Goal: Contribute content

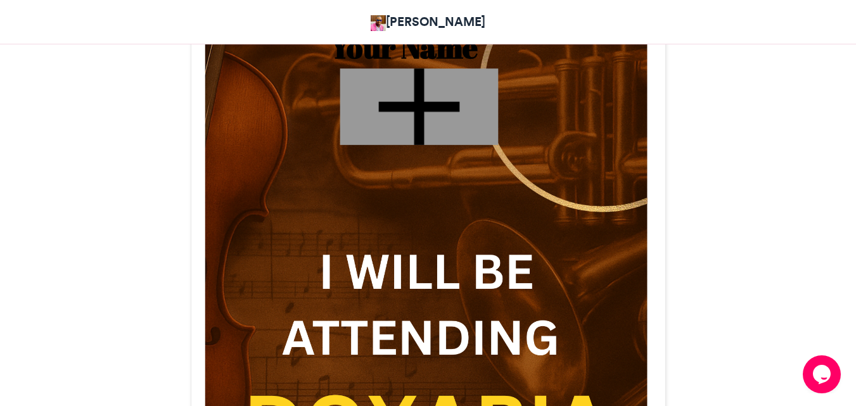
scroll to position [408, 0]
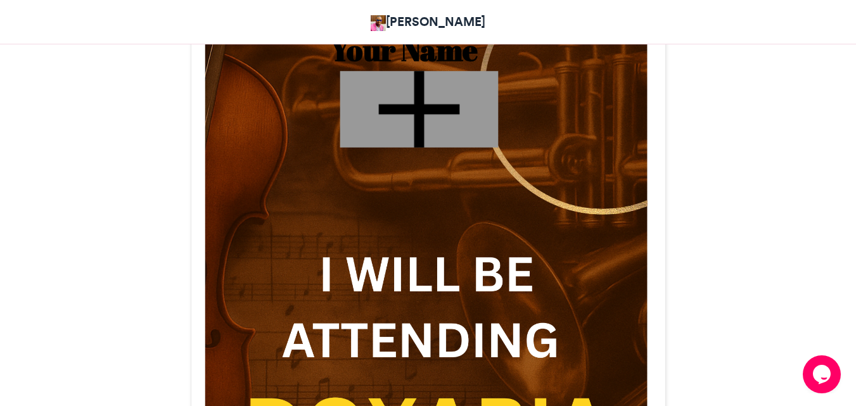
click at [406, 111] on div at bounding box center [419, 109] width 158 height 77
click at [416, 109] on div at bounding box center [419, 109] width 158 height 77
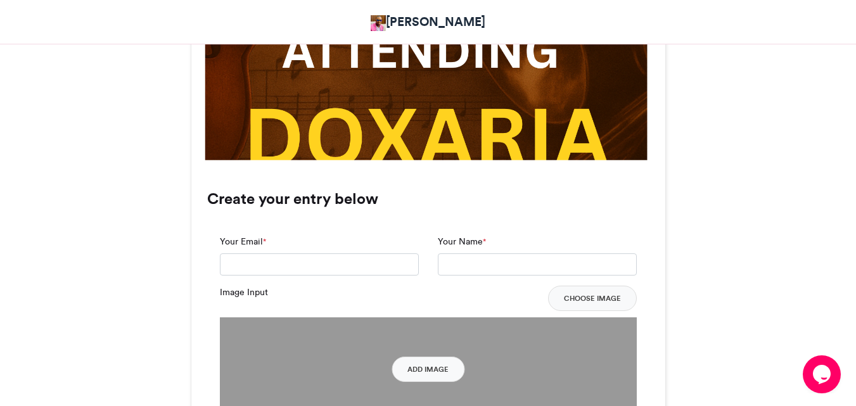
scroll to position [706, 0]
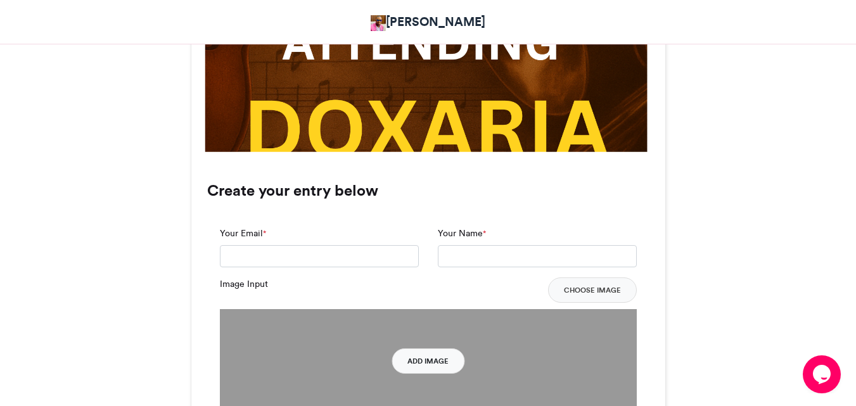
click at [418, 361] on button "Add Image" at bounding box center [428, 361] width 73 height 25
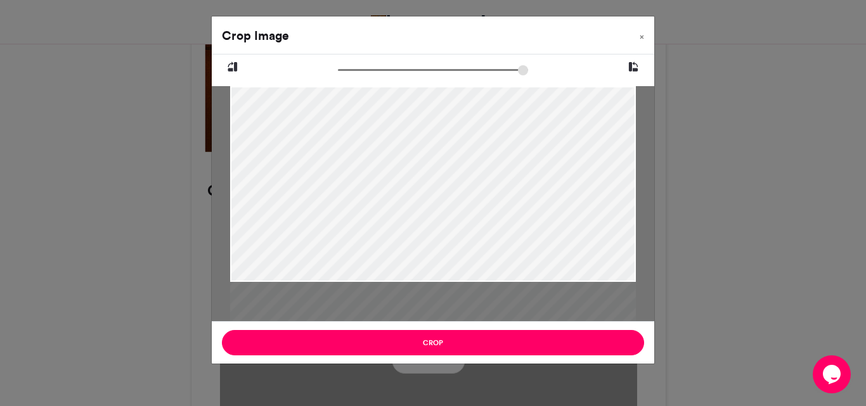
drag, startPoint x: 376, startPoint y: 170, endPoint x: 333, endPoint y: 261, distance: 100.6
click at [333, 261] on div at bounding box center [433, 273] width 406 height 407
drag, startPoint x: 337, startPoint y: 72, endPoint x: 378, endPoint y: 70, distance: 40.6
click at [378, 70] on div at bounding box center [433, 72] width 332 height 16
click at [350, 69] on input "zoom" at bounding box center [433, 70] width 190 height 12
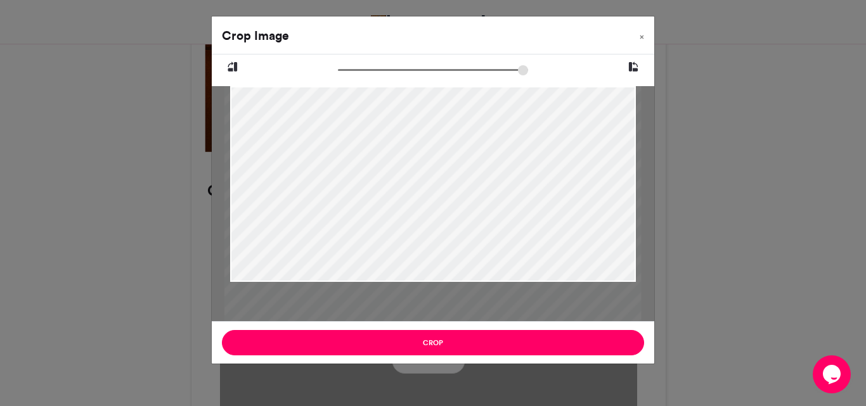
click at [357, 69] on input "zoom" at bounding box center [433, 70] width 190 height 12
drag, startPoint x: 349, startPoint y: 69, endPoint x: 313, endPoint y: 68, distance: 36.1
type input "******"
click at [338, 68] on input "zoom" at bounding box center [433, 70] width 190 height 12
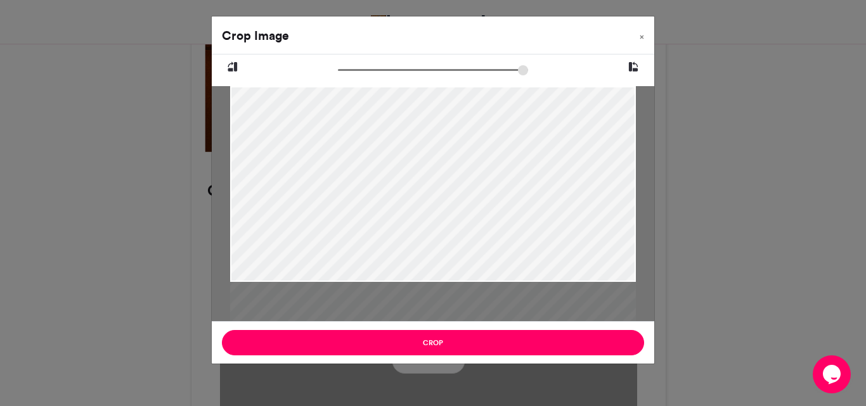
click at [233, 67] on icon at bounding box center [232, 67] width 11 height 16
click at [642, 38] on span "×" at bounding box center [641, 37] width 4 height 8
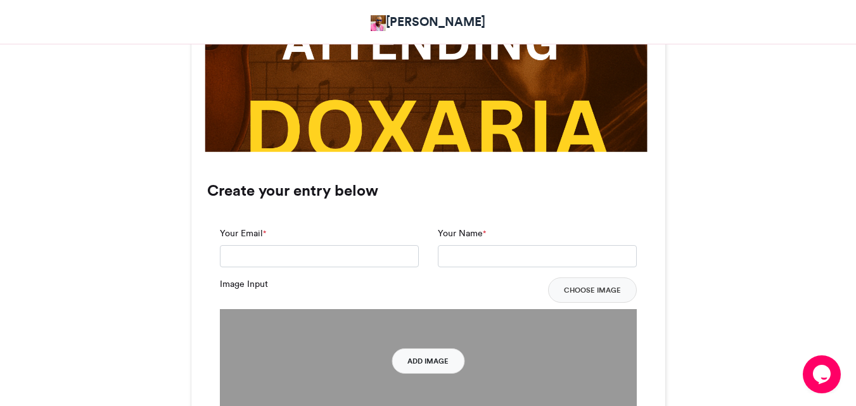
click at [417, 359] on button "Add Image" at bounding box center [428, 361] width 73 height 25
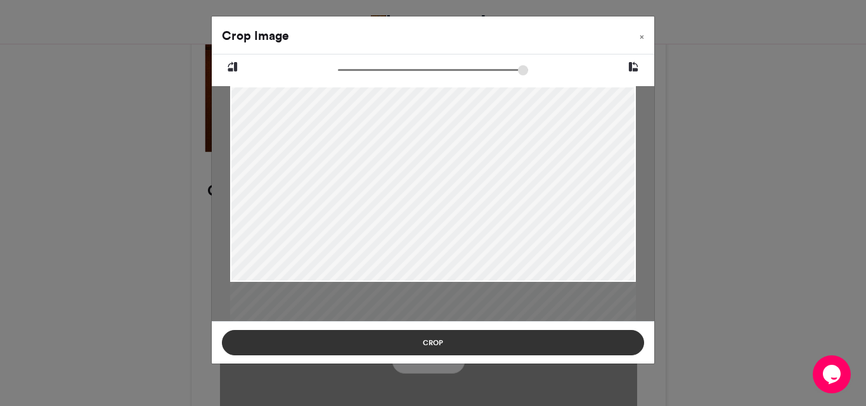
drag, startPoint x: 430, startPoint y: 189, endPoint x: 413, endPoint y: 340, distance: 151.9
click at [413, 340] on div "Crop Image × Crop" at bounding box center [433, 190] width 444 height 349
click at [411, 347] on button "Crop" at bounding box center [433, 342] width 422 height 25
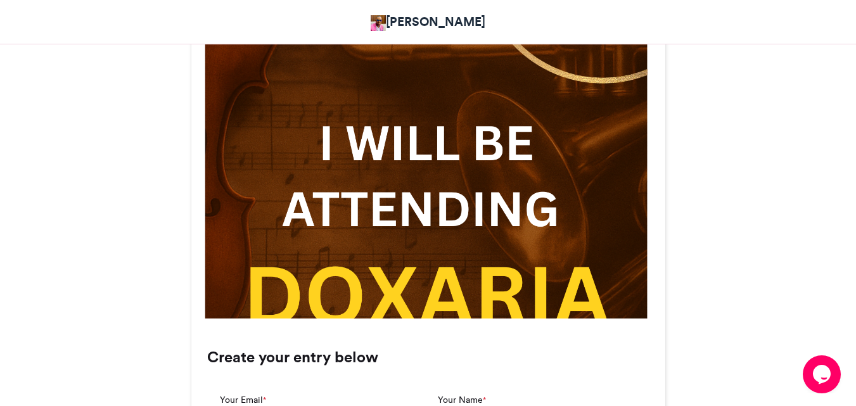
scroll to position [542, 0]
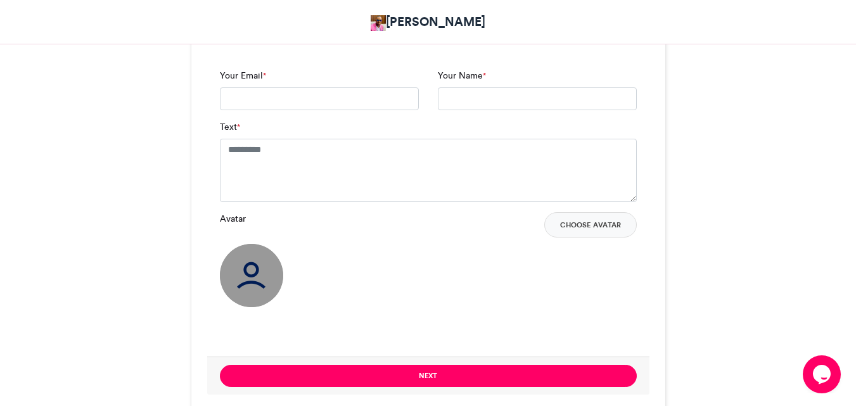
scroll to position [1081, 0]
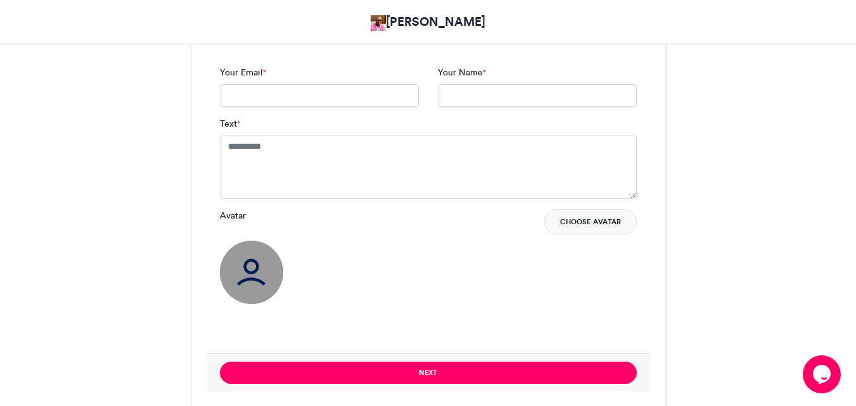
click at [602, 224] on button "Choose Avatar" at bounding box center [590, 221] width 93 height 25
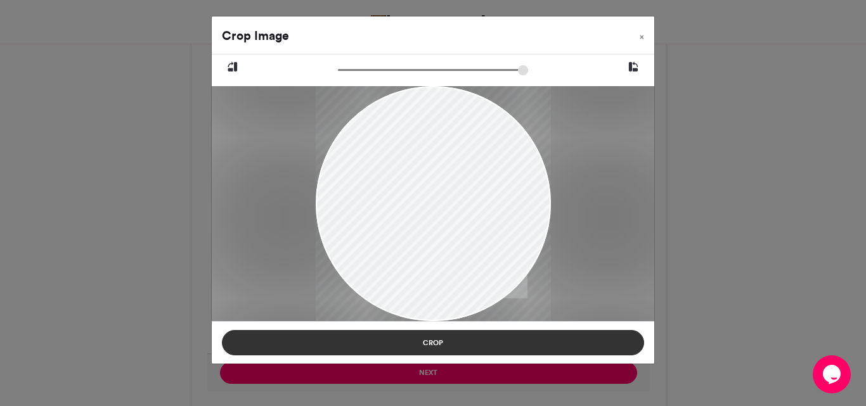
click at [368, 347] on button "Crop" at bounding box center [433, 342] width 422 height 25
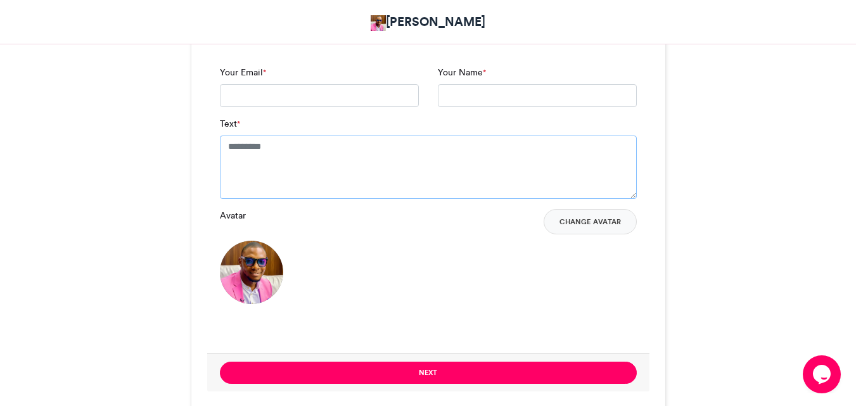
click at [279, 155] on textarea "Text *" at bounding box center [428, 167] width 417 height 63
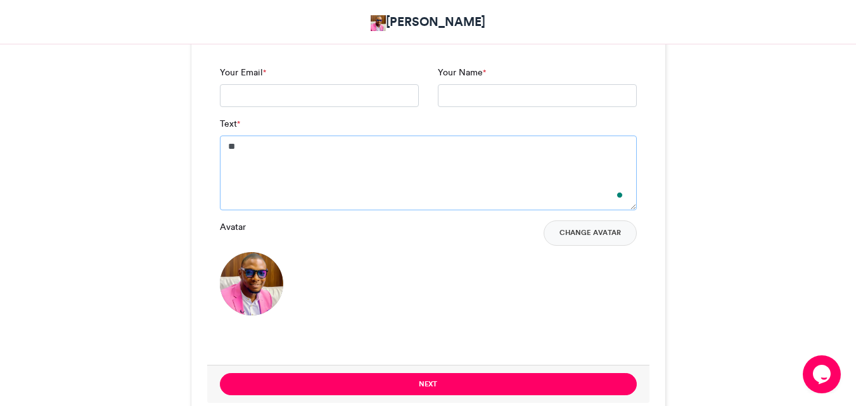
type textarea "*"
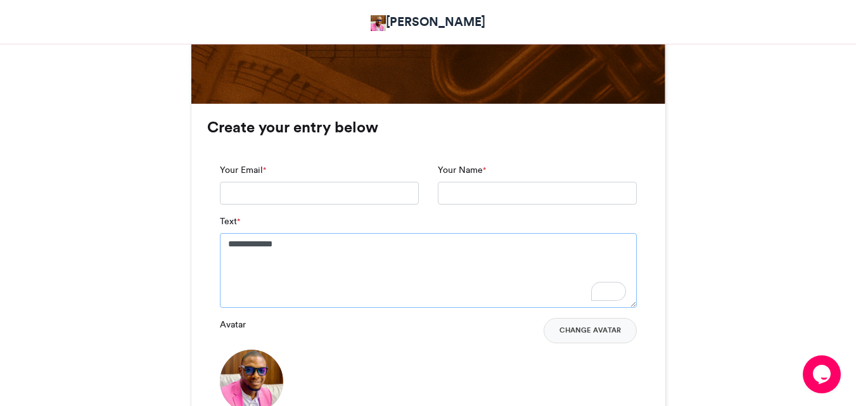
scroll to position [992, 0]
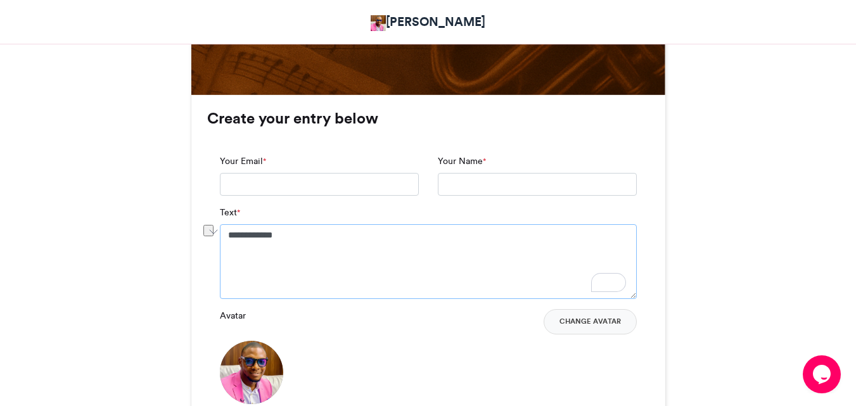
drag, startPoint x: 320, startPoint y: 231, endPoint x: 196, endPoint y: 243, distance: 124.1
click at [196, 243] on div "**********" at bounding box center [428, 301] width 474 height 413
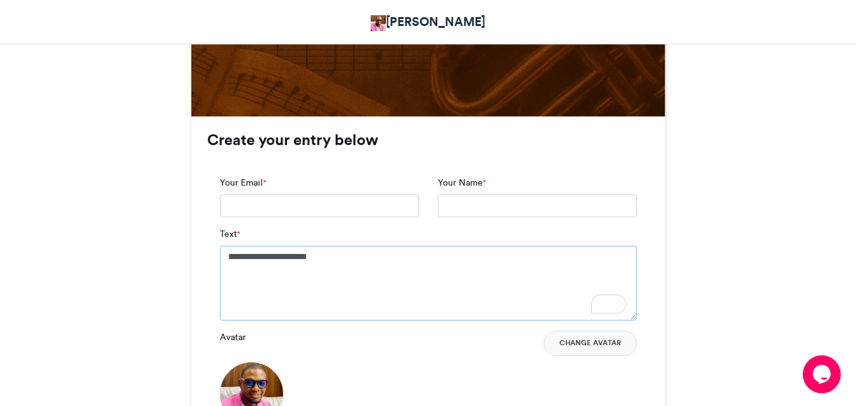
scroll to position [965, 0]
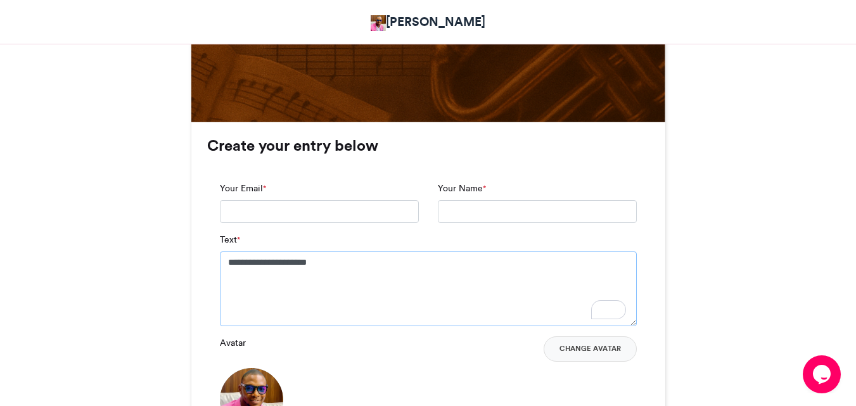
type textarea "**********"
click at [515, 215] on input "Your Name *" at bounding box center [537, 211] width 199 height 23
type input "**********"
click at [383, 217] on input "Your Email *" at bounding box center [319, 211] width 199 height 23
type input "**********"
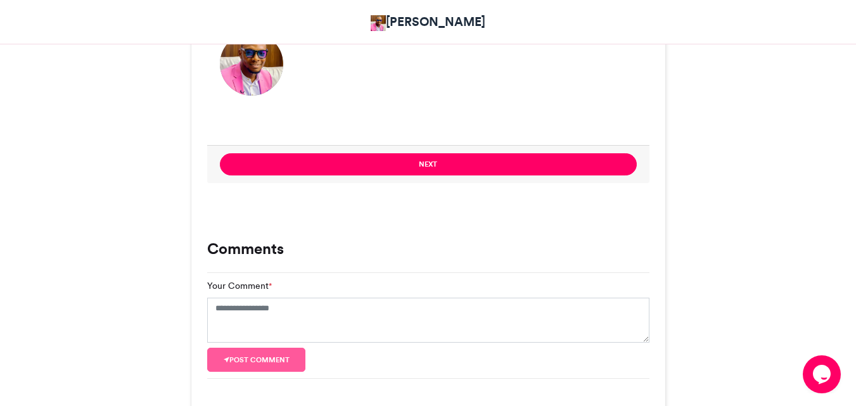
scroll to position [1343, 0]
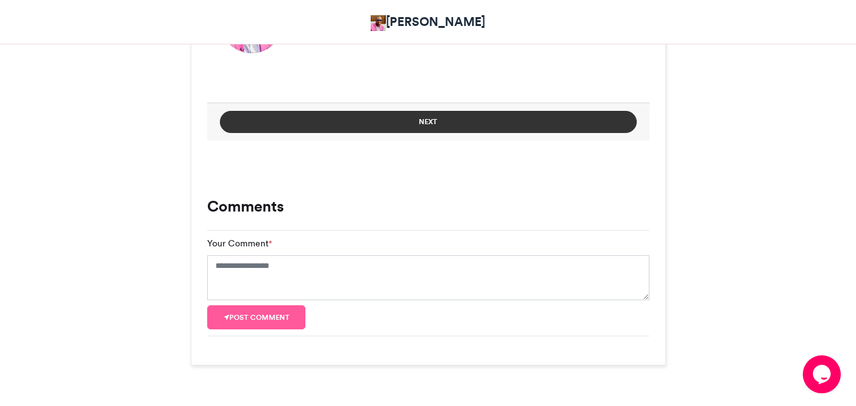
click at [530, 127] on button "Next" at bounding box center [428, 122] width 417 height 22
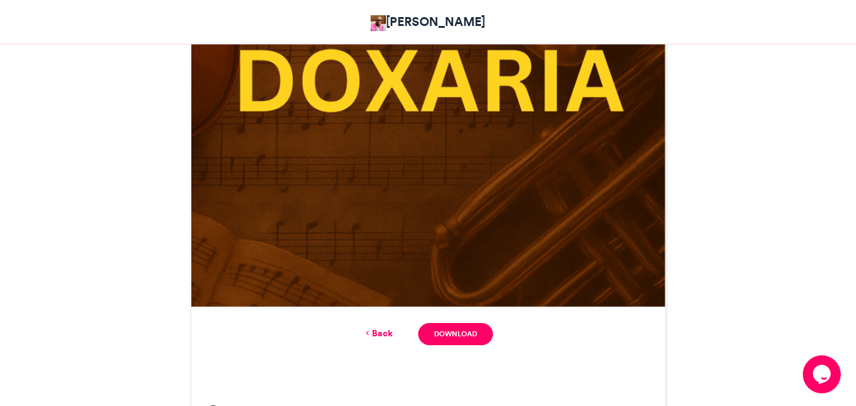
scroll to position [832, 0]
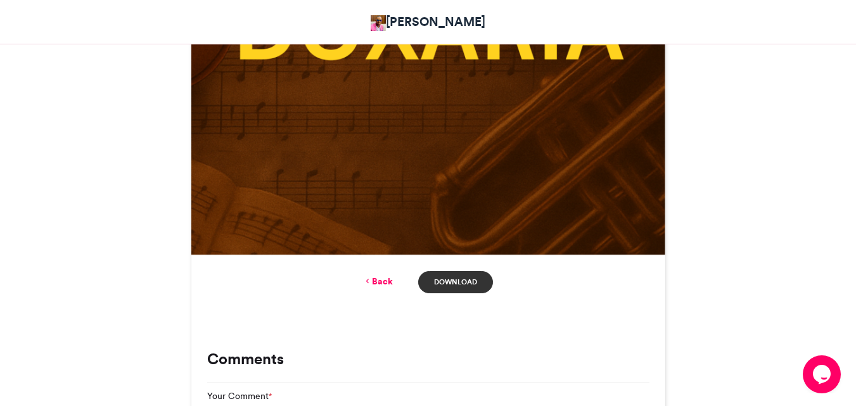
click at [463, 281] on link "Download" at bounding box center [455, 282] width 74 height 22
